Goal: Information Seeking & Learning: Understand process/instructions

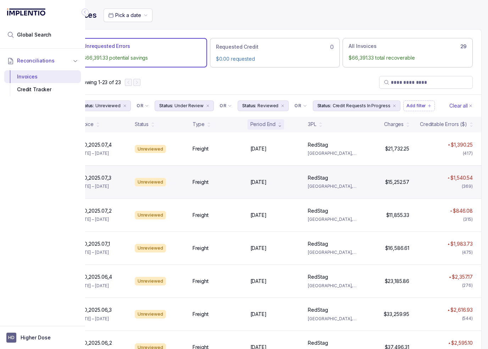
scroll to position [0, 39]
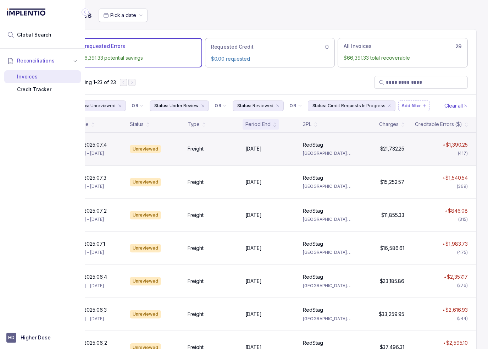
click at [183, 154] on div "HRD_2025.07_4 HRD_2025.07_4 [DATE] – [DATE] Unreviewed Freight [DATE] [DATE] Re…" at bounding box center [270, 148] width 413 height 33
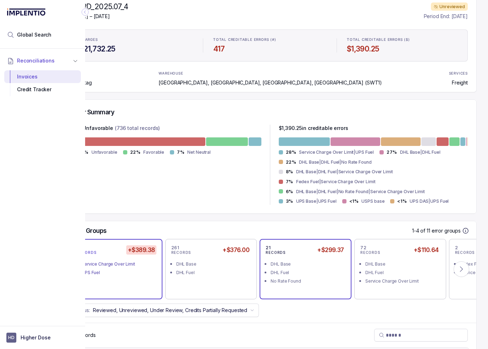
scroll to position [142, 33]
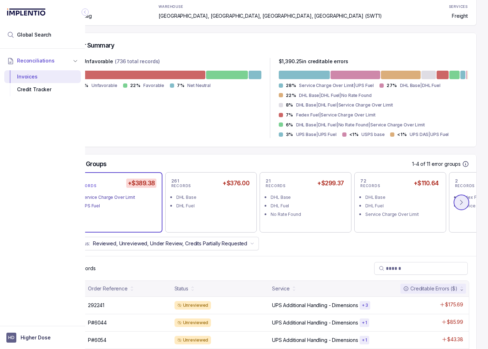
click at [463, 202] on icon at bounding box center [462, 202] width 2 height 5
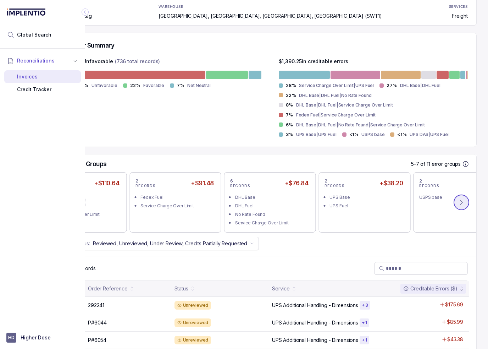
click at [462, 203] on icon at bounding box center [461, 202] width 7 height 7
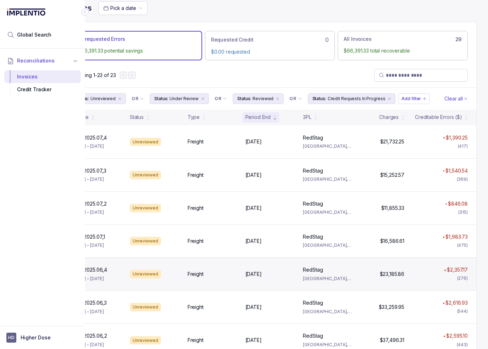
scroll to position [0, 33]
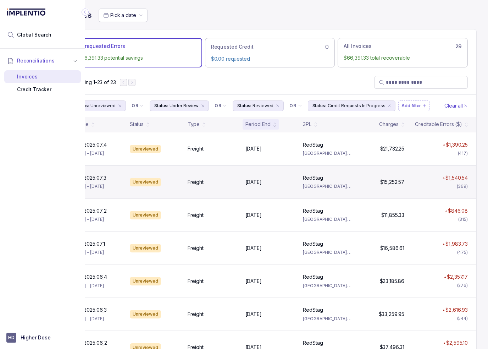
click at [145, 178] on div "Unreviewed" at bounding box center [145, 182] width 31 height 9
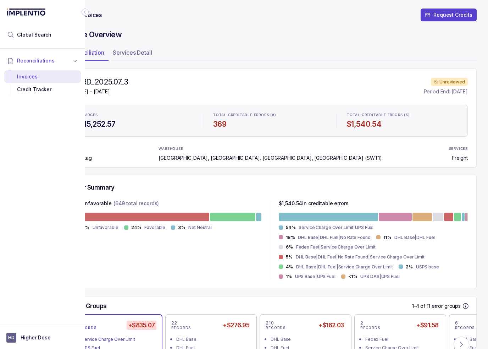
click at [86, 11] on icon "Collapse Icon" at bounding box center [85, 12] width 7 height 7
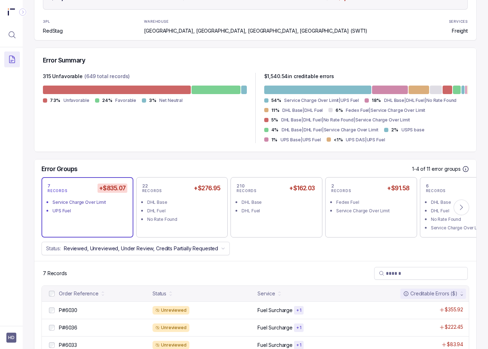
scroll to position [142, 0]
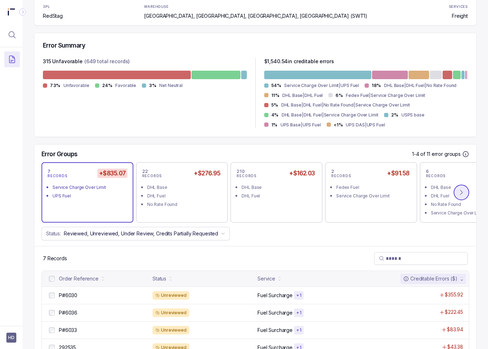
click at [458, 191] on icon at bounding box center [461, 192] width 7 height 7
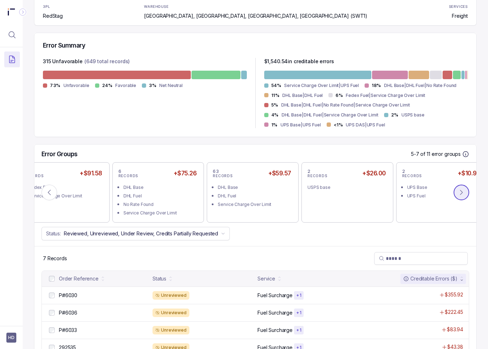
click at [458, 191] on icon at bounding box center [461, 192] width 7 height 7
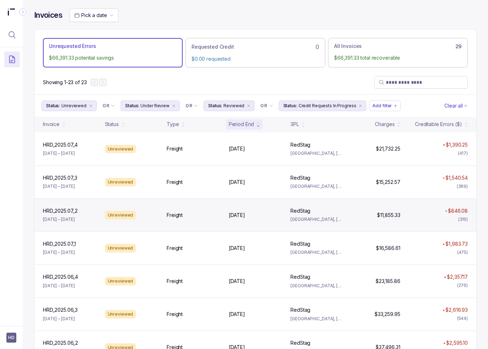
click at [125, 214] on div "Unreviewed" at bounding box center [120, 215] width 31 height 9
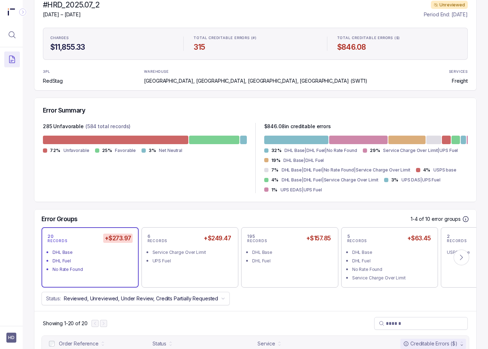
scroll to position [106, 0]
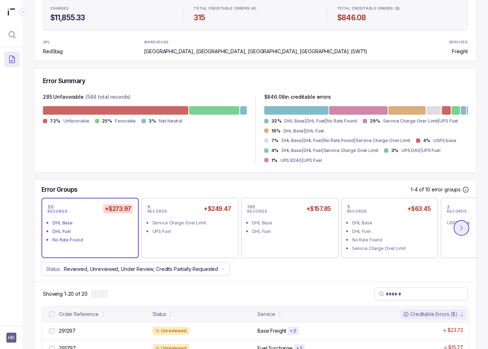
click at [458, 227] on icon at bounding box center [461, 227] width 7 height 7
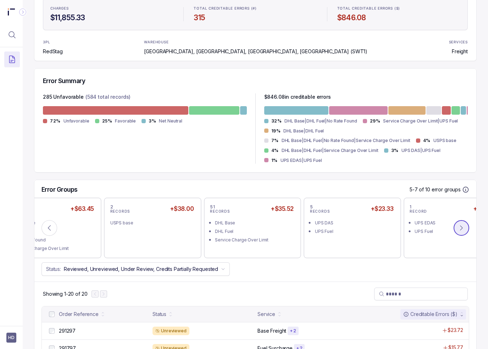
click at [458, 230] on icon at bounding box center [461, 227] width 7 height 7
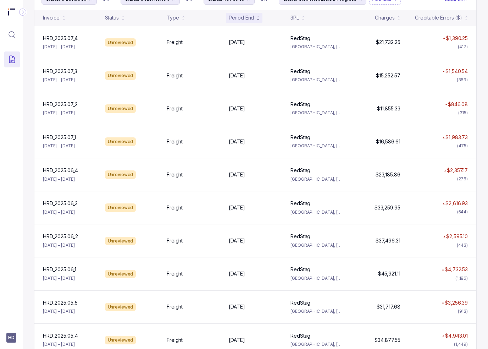
scroll to position [550, 0]
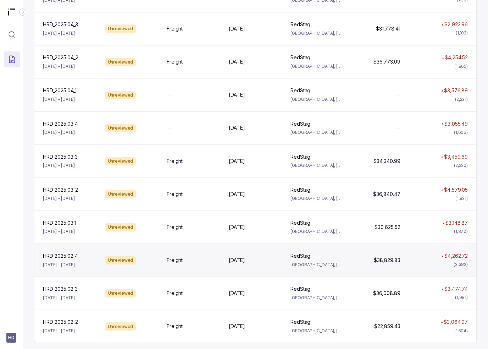
click at [196, 265] on div "HRD_2025.02_4 HRD_2025.02_4 [DATE] – [DATE] Unreviewed Freight [DATE] [DATE] Re…" at bounding box center [255, 259] width 442 height 33
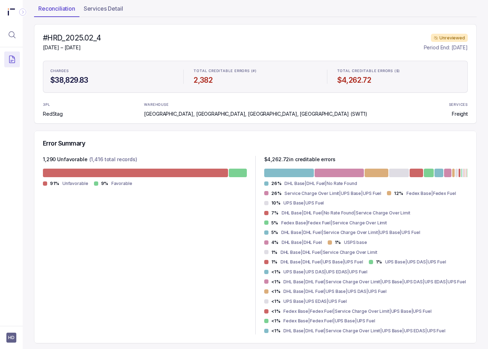
scroll to position [213, 0]
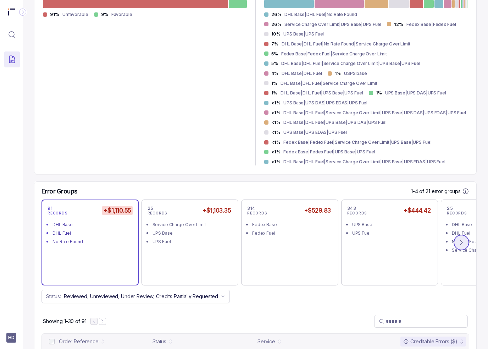
click at [458, 242] on icon at bounding box center [461, 242] width 7 height 7
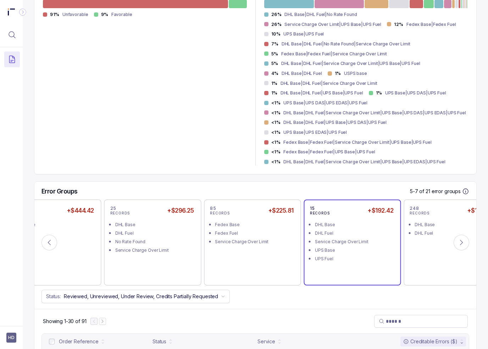
click at [355, 237] on li "Service Charge Over Limit" at bounding box center [357, 241] width 85 height 9
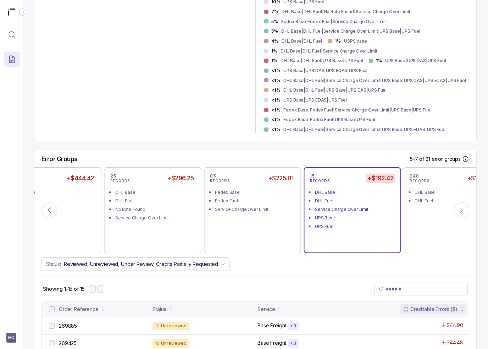
scroll to position [284, 0]
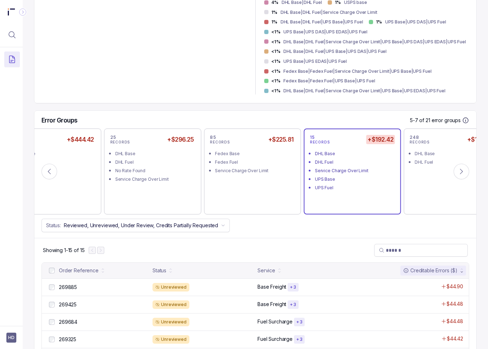
click at [358, 152] on div "DHL Base" at bounding box center [355, 153] width 80 height 7
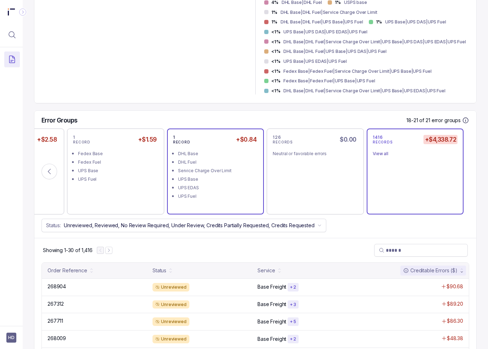
click at [211, 185] on div "UPS EDAS" at bounding box center [218, 187] width 80 height 7
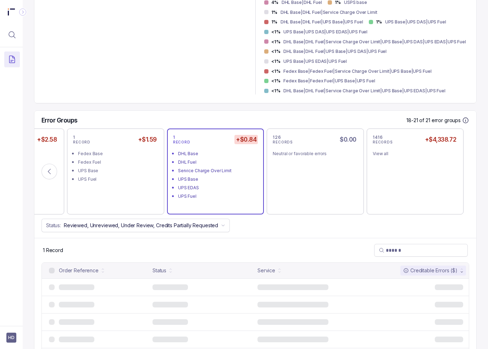
scroll to position [246, 0]
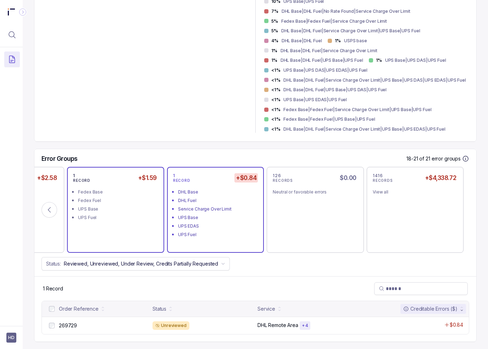
click at [105, 202] on div "Fedex Fuel" at bounding box center [118, 200] width 80 height 7
click at [204, 234] on div "UPS Fuel" at bounding box center [218, 234] width 80 height 7
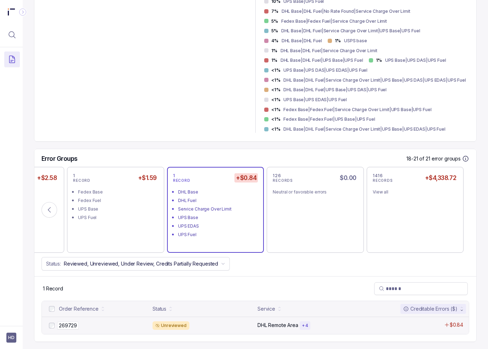
click at [93, 322] on div "269729 269729" at bounding box center [103, 325] width 89 height 7
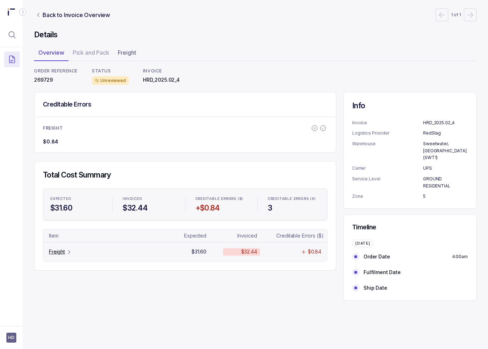
click at [65, 250] on div "Freight" at bounding box center [60, 251] width 23 height 7
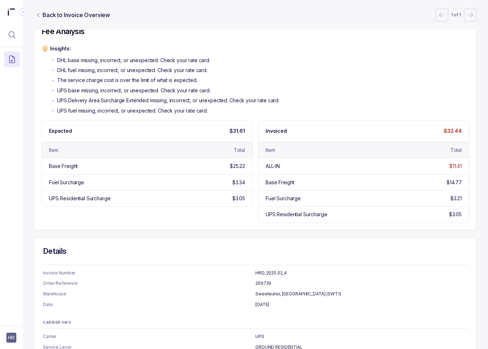
scroll to position [133, 0]
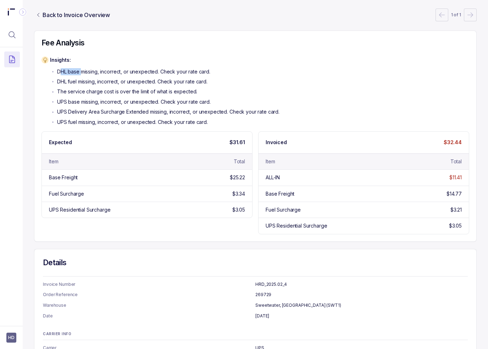
drag, startPoint x: 59, startPoint y: 71, endPoint x: 81, endPoint y: 82, distance: 24.8
click at [82, 76] on div "DHL base missing, incorrect, or unexpected. Check your rate card. DHL fuel miss…" at bounding box center [165, 97] width 230 height 58
drag, startPoint x: 63, startPoint y: 101, endPoint x: 80, endPoint y: 104, distance: 17.0
click at [80, 104] on p "UPS base missing, incorrect, or unexpected. Check your rate card." at bounding box center [134, 101] width 154 height 7
click at [84, 119] on p "UPS fuel missing, incorrect, or unexpected. Check your rate card." at bounding box center [132, 122] width 151 height 7
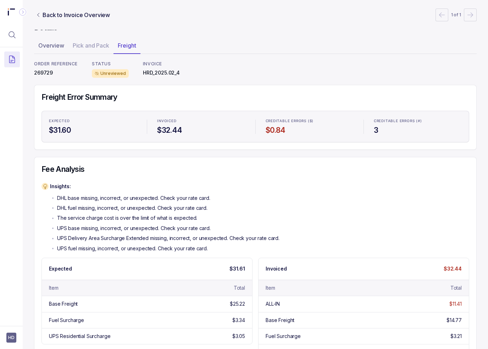
scroll to position [0, 0]
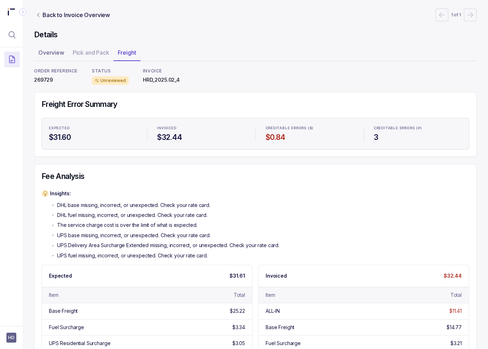
click at [44, 80] on p "269729" at bounding box center [56, 79] width 44 height 7
copy p "269729"
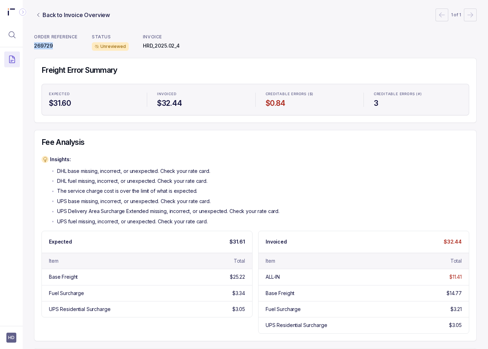
scroll to position [71, 0]
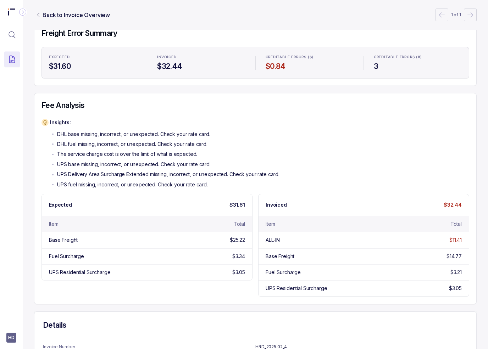
click at [251, 169] on div "DHL base missing, incorrect, or unexpected. Check your rate card. DHL fuel miss…" at bounding box center [165, 160] width 230 height 58
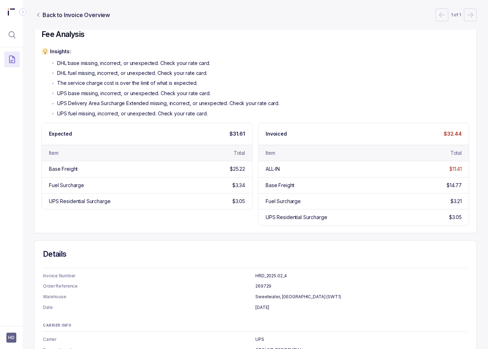
click at [250, 212] on div "Expected $31.61 Item Total Base Freight $25.22 Fuel Surcharge $3.34 UPS Residen…" at bounding box center [256, 174] width 428 height 103
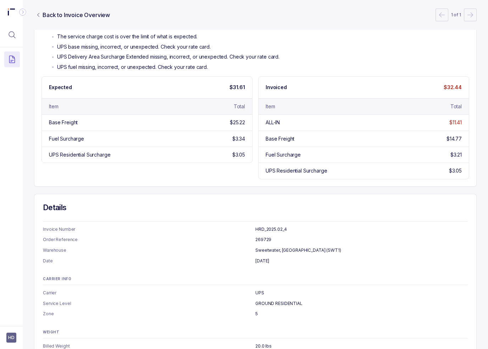
scroll to position [204, 0]
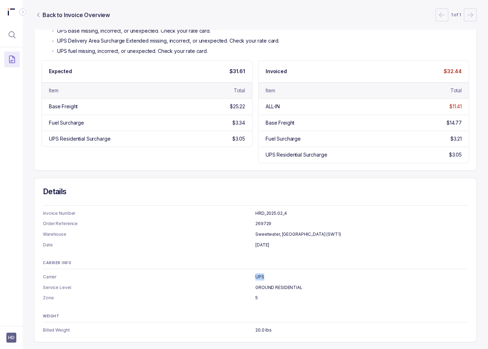
click at [248, 278] on li "Carrier UPS" at bounding box center [255, 276] width 425 height 7
click at [243, 279] on ul "Carrier UPS Service Level GROUND RESIDENTIAL Zone 5" at bounding box center [255, 287] width 425 height 28
click at [256, 277] on p "UPS" at bounding box center [362, 276] width 213 height 7
drag, startPoint x: 265, startPoint y: 275, endPoint x: 248, endPoint y: 276, distance: 17.8
click at [248, 276] on li "Carrier UPS" at bounding box center [255, 276] width 425 height 7
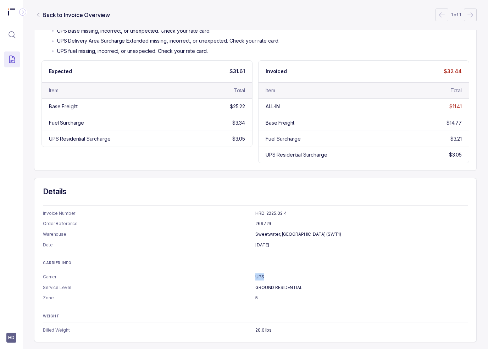
click at [274, 275] on p "UPS" at bounding box center [362, 276] width 213 height 7
click at [287, 305] on div "Details Invoice Number HRD_2025.02_4 Order Reference 269729 Warehouse [GEOGRAPH…" at bounding box center [255, 260] width 443 height 164
click at [254, 153] on div "Expected $31.61 Item Total Base Freight $25.22 Fuel Surcharge $3.34 UPS Residen…" at bounding box center [256, 111] width 428 height 103
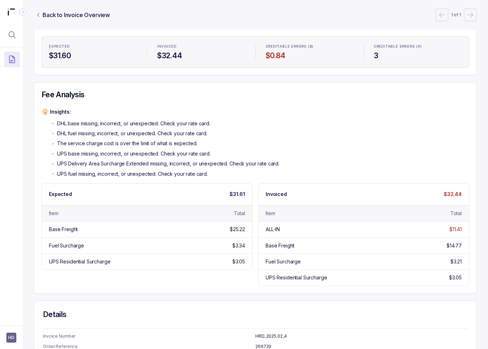
scroll to position [0, 0]
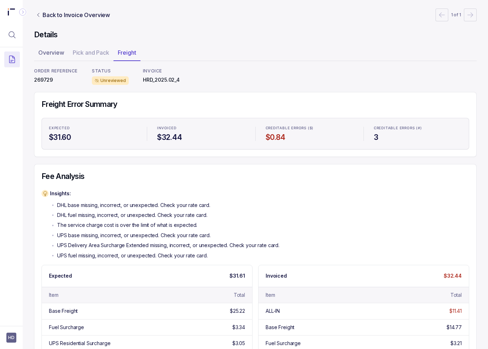
click at [301, 176] on h4 "Fee Analysis" at bounding box center [256, 176] width 428 height 10
click at [129, 172] on h4 "Fee Analysis" at bounding box center [256, 176] width 428 height 10
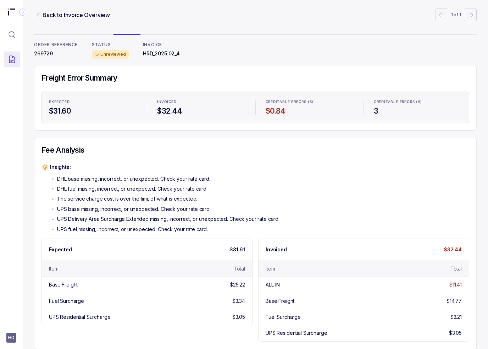
scroll to position [35, 0]
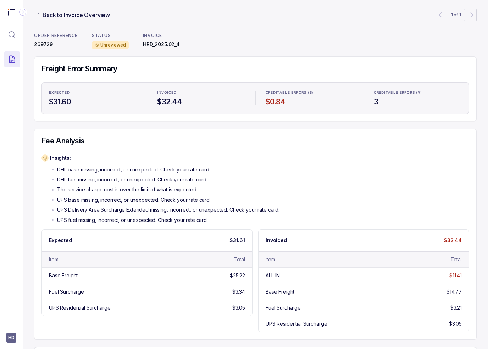
click at [181, 179] on p "DHL fuel missing, incorrect, or unexpected. Check your rate card." at bounding box center [132, 179] width 150 height 7
drag, startPoint x: 320, startPoint y: 157, endPoint x: 234, endPoint y: 93, distance: 107.4
click at [319, 155] on div "Insights: DHL base missing, incorrect, or unexpected. Check your rate card. DHL…" at bounding box center [256, 188] width 428 height 69
